Goal: Information Seeking & Learning: Learn about a topic

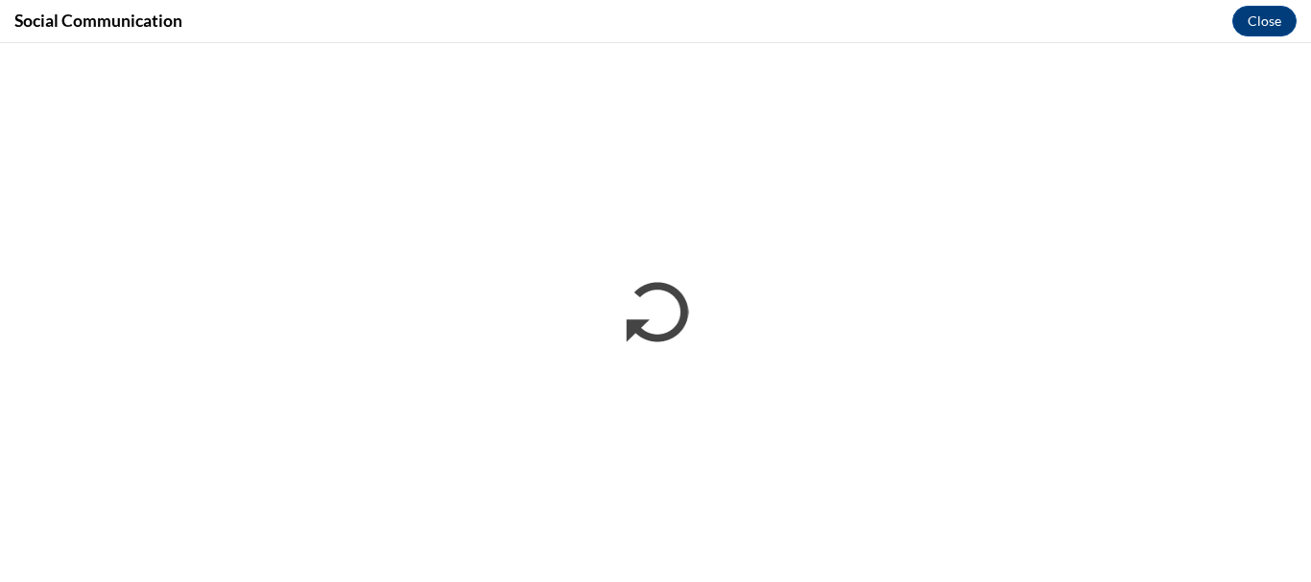
scroll to position [1727, 0]
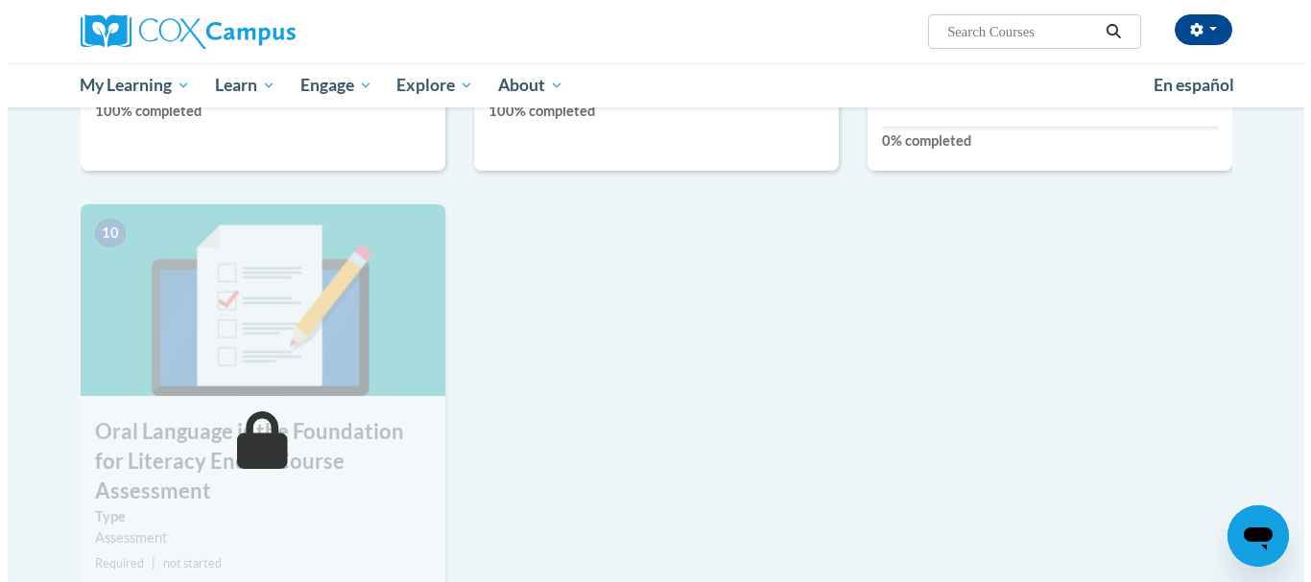
scroll to position [1823, 0]
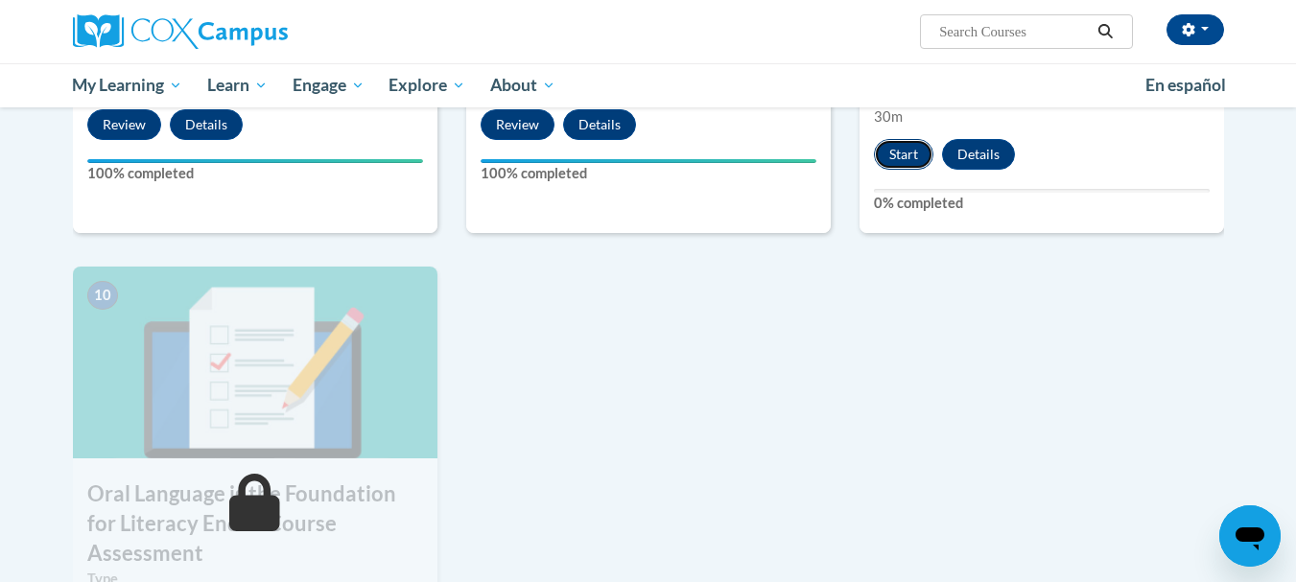
click at [918, 151] on button "Start" at bounding box center [903, 154] width 59 height 31
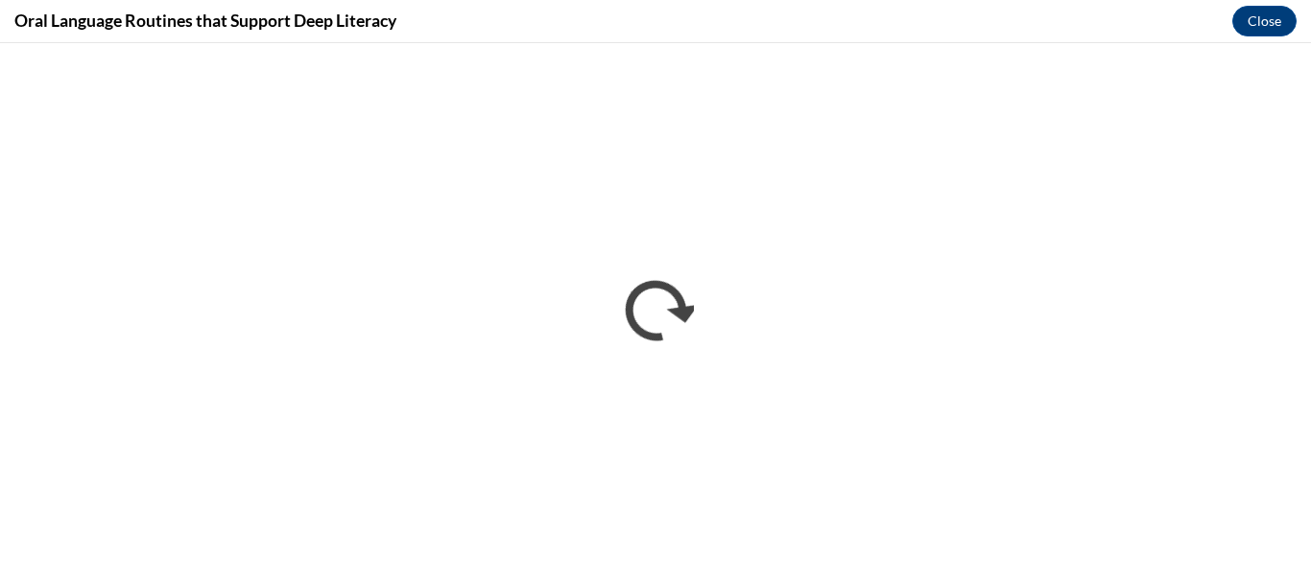
scroll to position [0, 0]
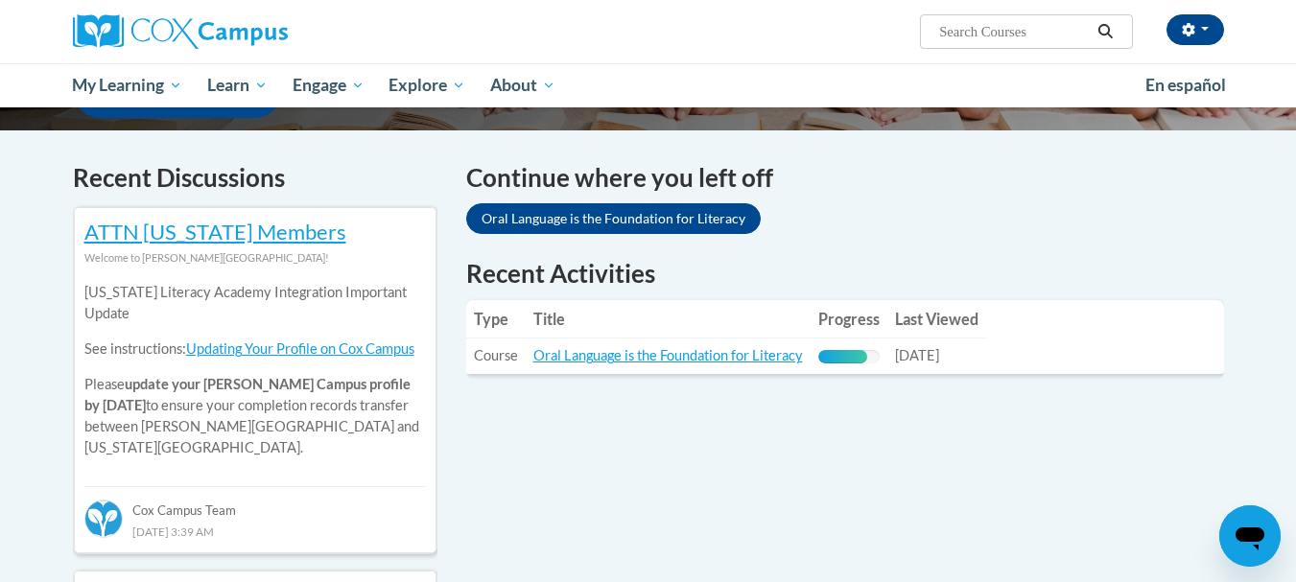
scroll to position [576, 0]
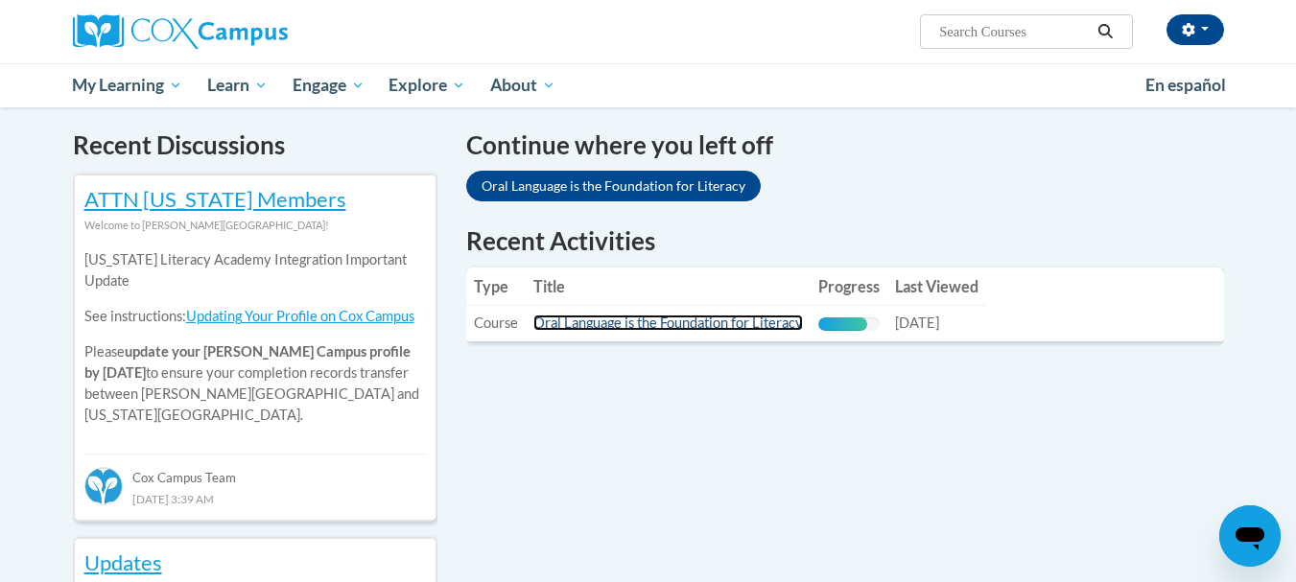
click at [687, 322] on link "Oral Language is the Foundation for Literacy" at bounding box center [668, 323] width 270 height 16
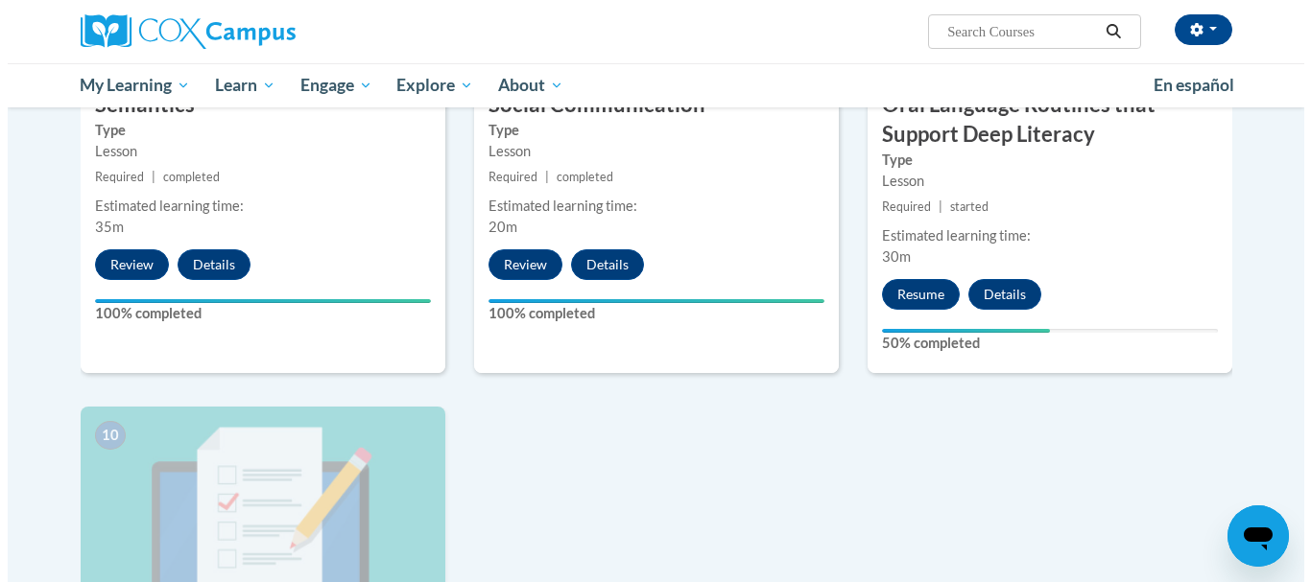
scroll to position [1631, 0]
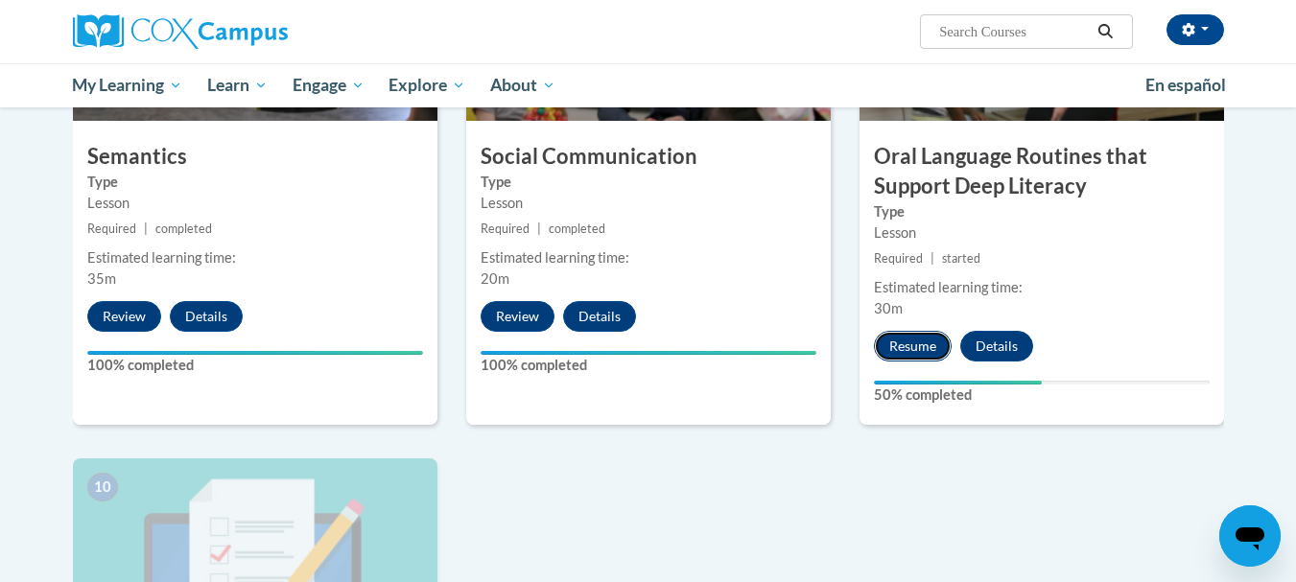
click at [929, 349] on button "Resume" at bounding box center [913, 346] width 78 height 31
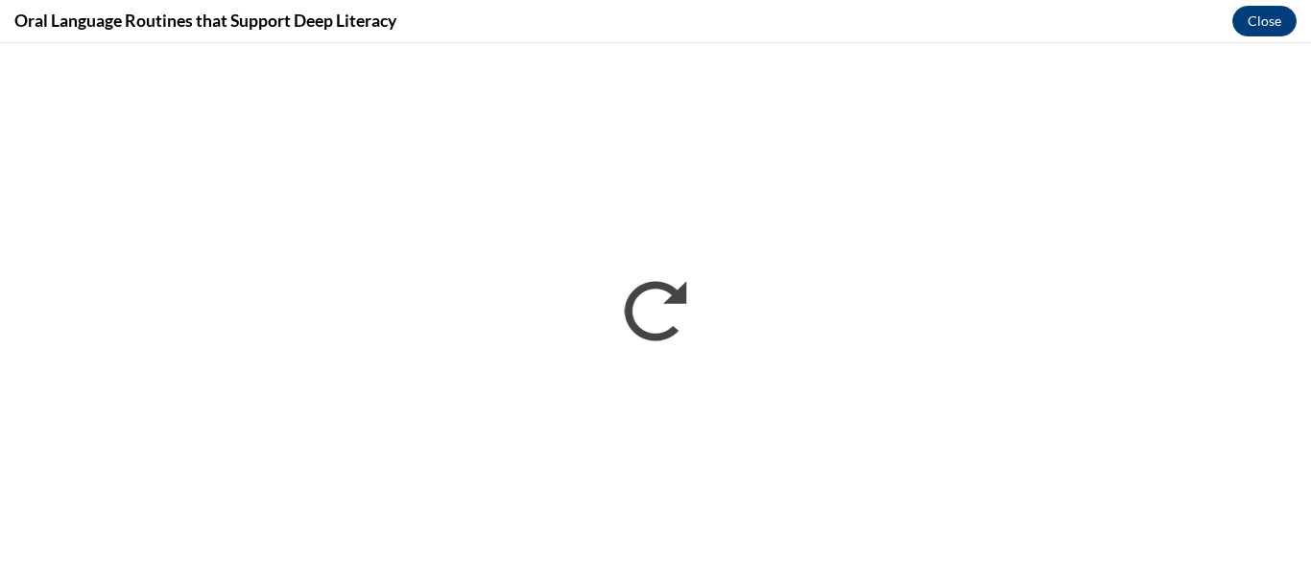
scroll to position [0, 0]
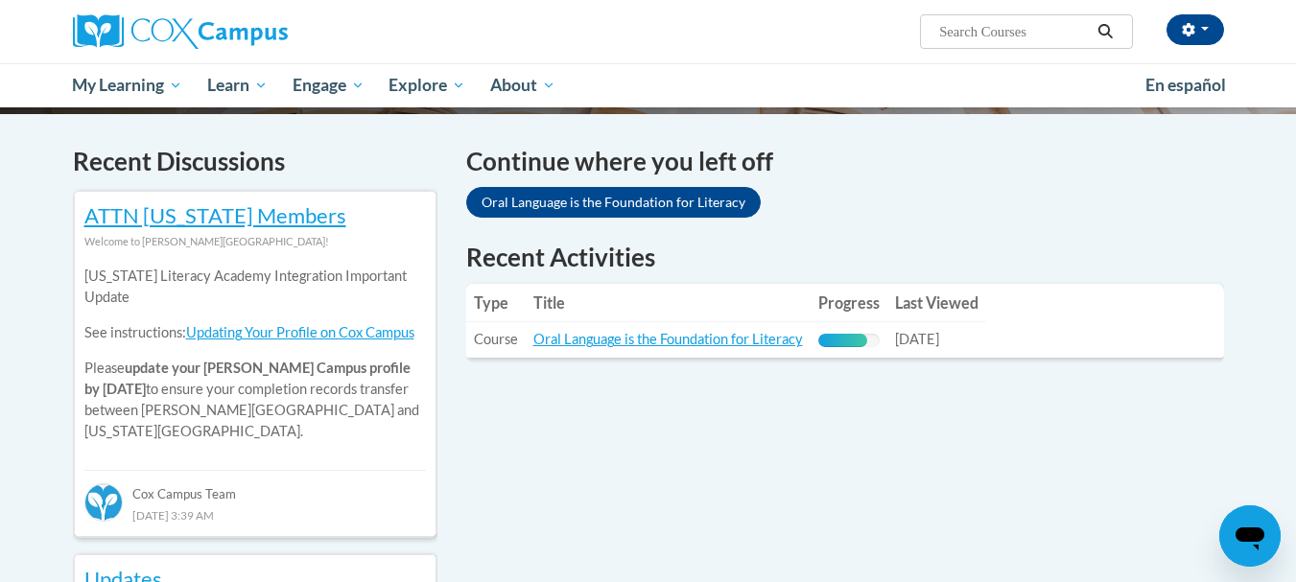
scroll to position [576, 0]
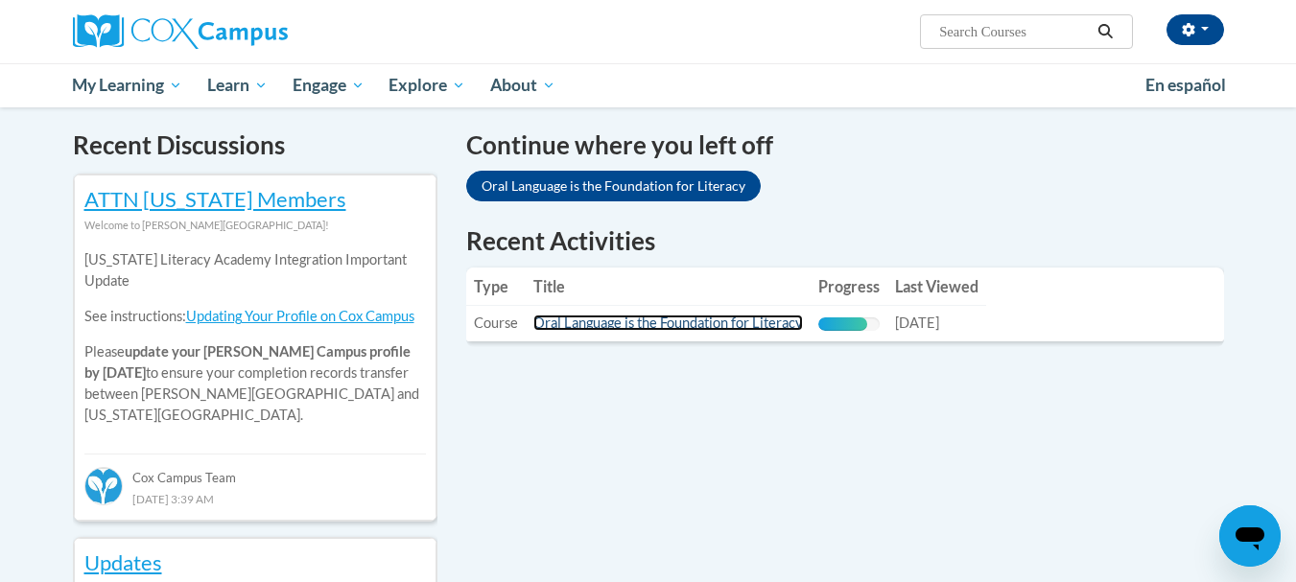
click at [743, 325] on link "Oral Language is the Foundation for Literacy" at bounding box center [668, 323] width 270 height 16
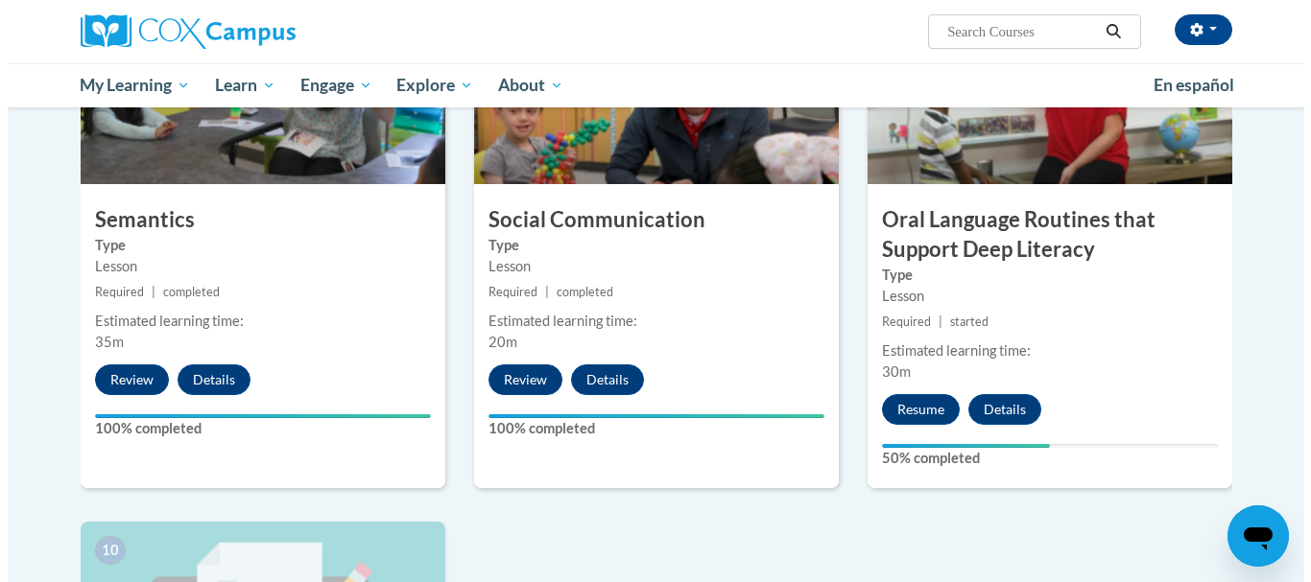
scroll to position [1601, 0]
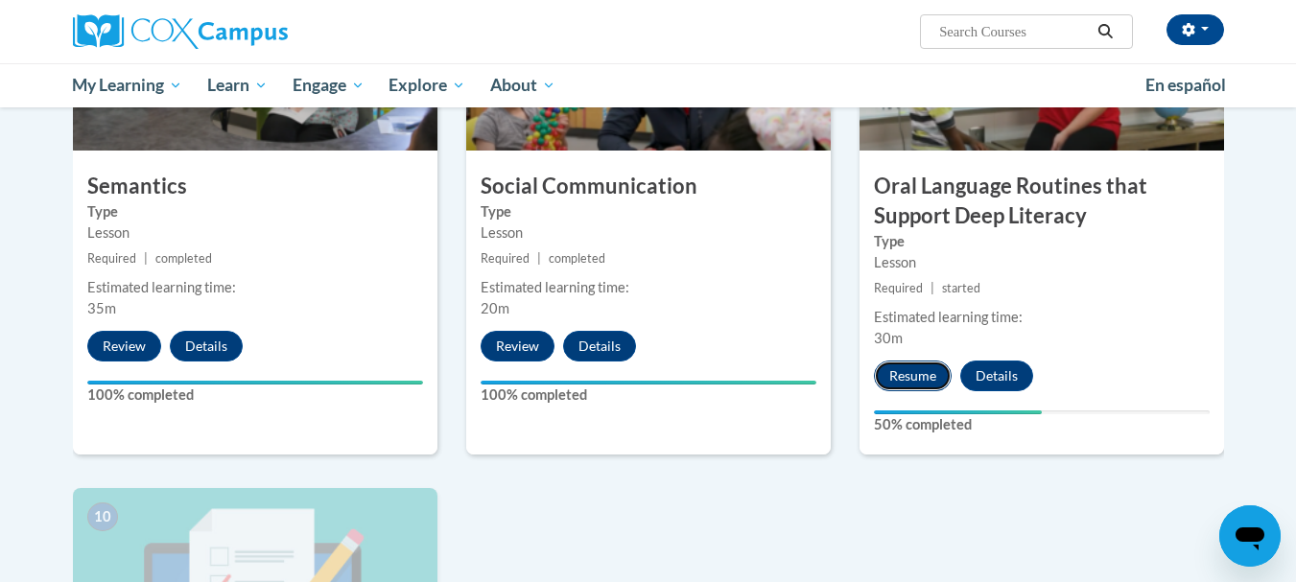
click at [908, 376] on button "Resume" at bounding box center [913, 376] width 78 height 31
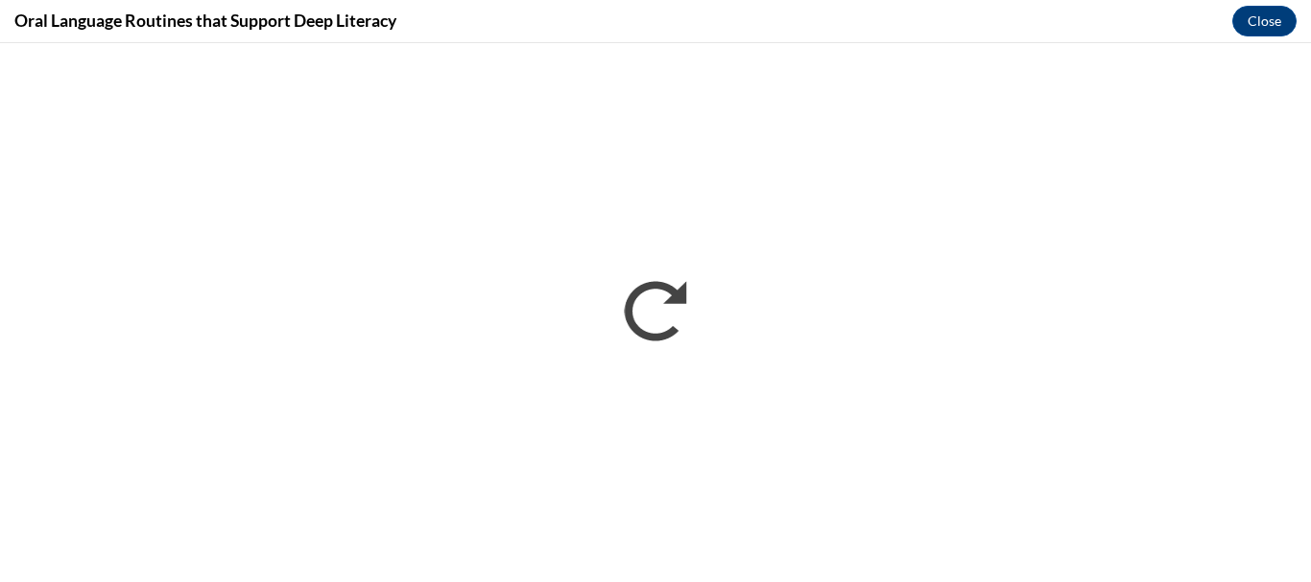
scroll to position [0, 0]
